Goal: Information Seeking & Learning: Learn about a topic

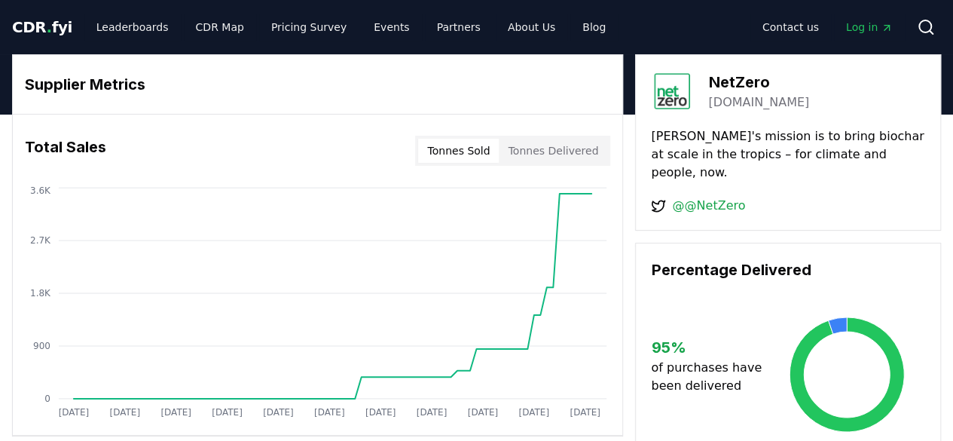
click at [530, 147] on button "Tonnes Delivered" at bounding box center [553, 151] width 108 height 24
click at [84, 87] on h3 "Supplier Metrics" at bounding box center [317, 84] width 585 height 23
click at [136, 29] on link "Leaderboards" at bounding box center [132, 27] width 96 height 27
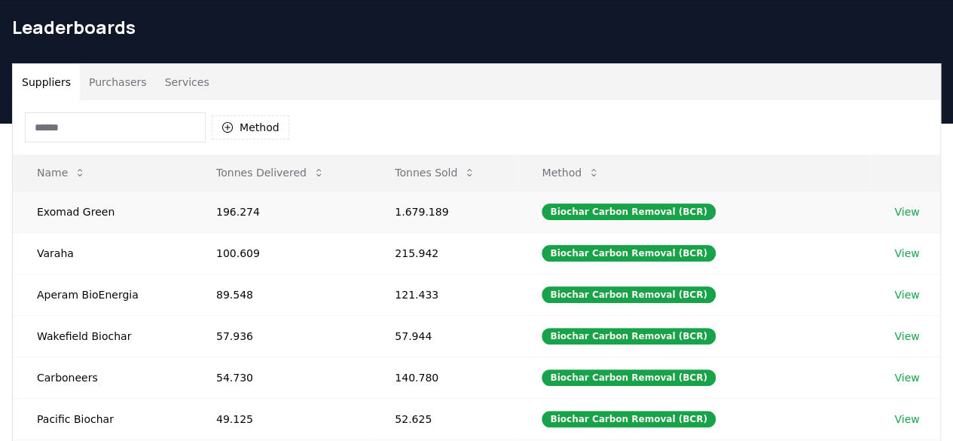
scroll to position [75, 0]
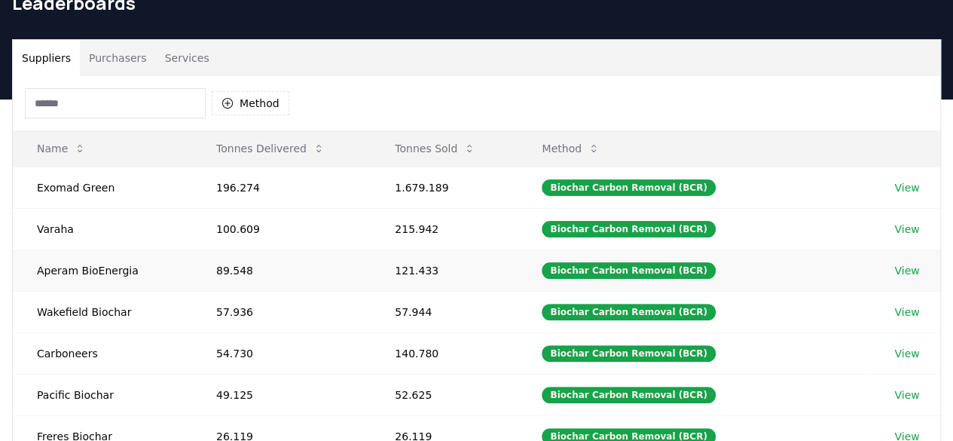
click at [905, 266] on link "View" at bounding box center [906, 270] width 25 height 15
